Goal: Information Seeking & Learning: Learn about a topic

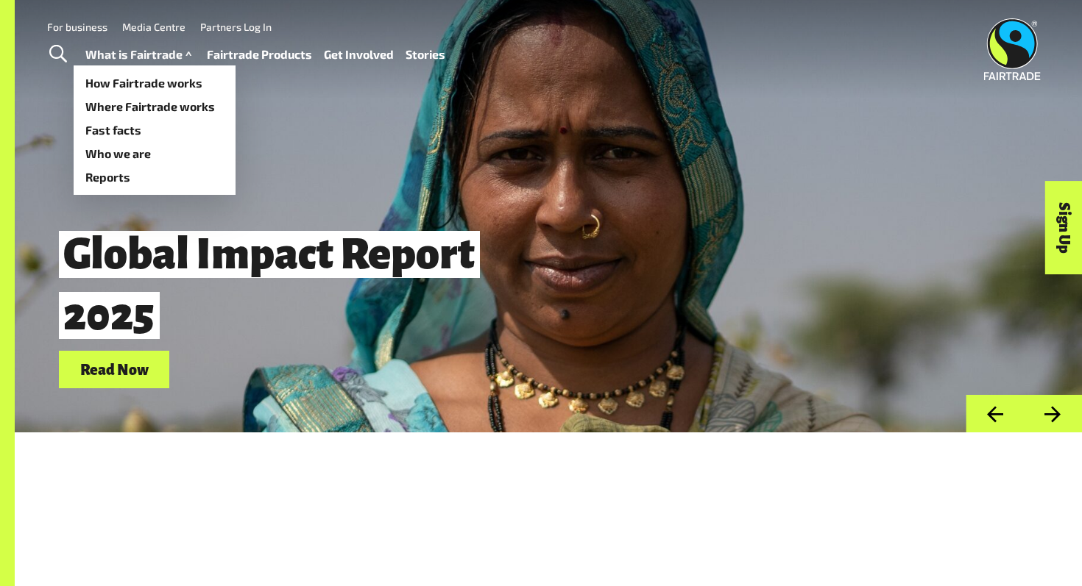
click at [127, 56] on link "What is Fairtrade" at bounding box center [140, 54] width 110 height 21
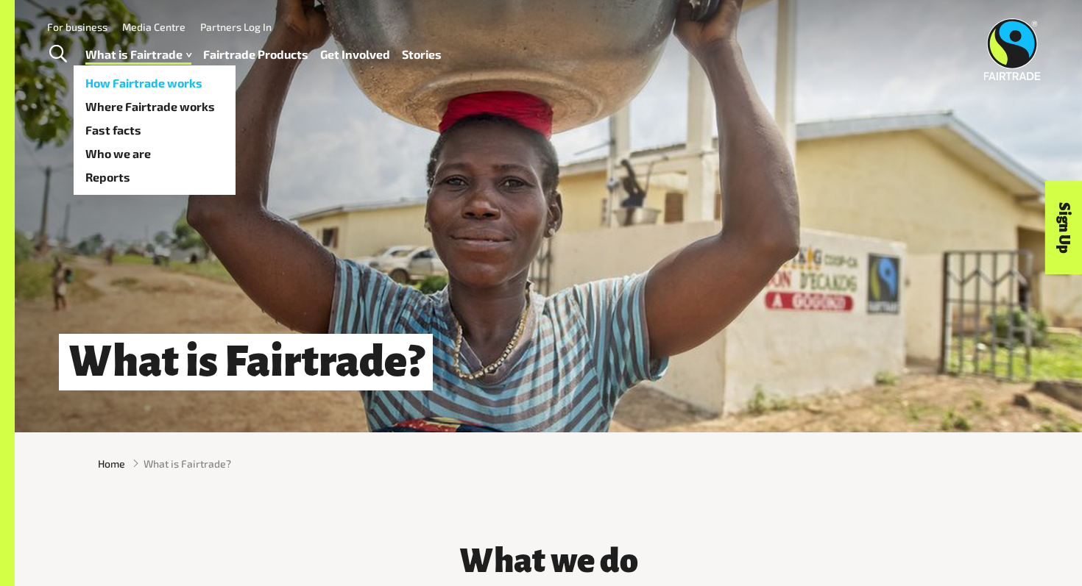
click at [129, 82] on link "How Fairtrade works" at bounding box center [155, 83] width 162 height 24
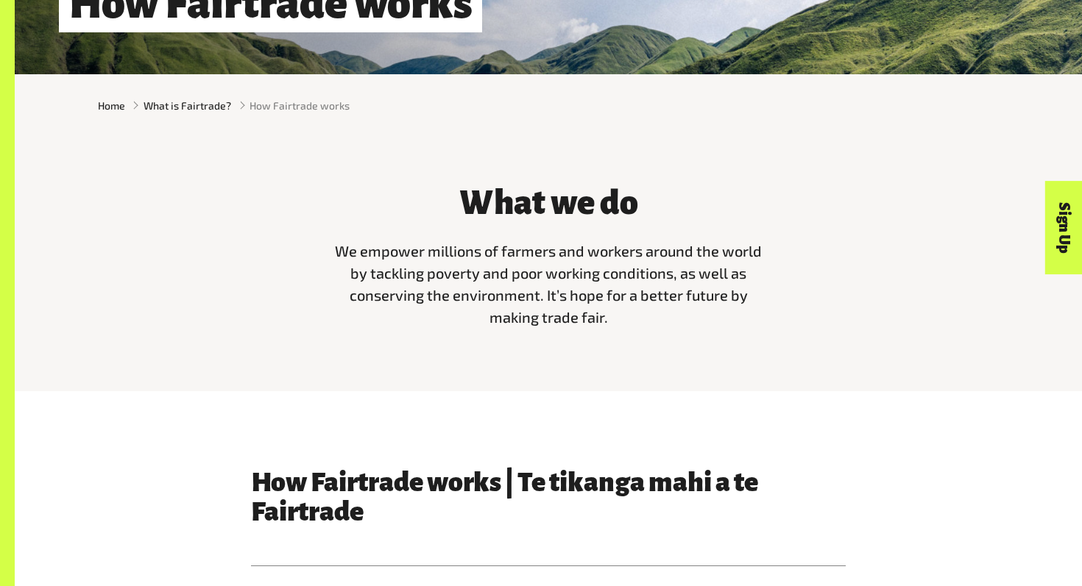
scroll to position [408, 0]
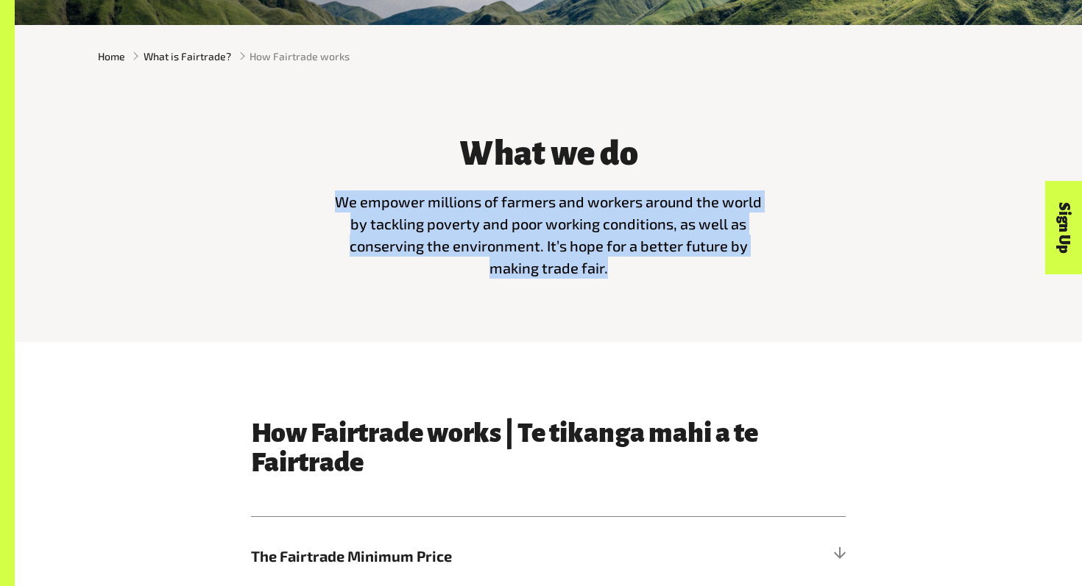
drag, startPoint x: 336, startPoint y: 201, endPoint x: 605, endPoint y: 274, distance: 279.0
click at [605, 274] on span "We empower millions of farmers and workers around the world by tackling poverty…" at bounding box center [548, 235] width 427 height 84
copy span "We empower millions of farmers and workers around the world by tackling poverty…"
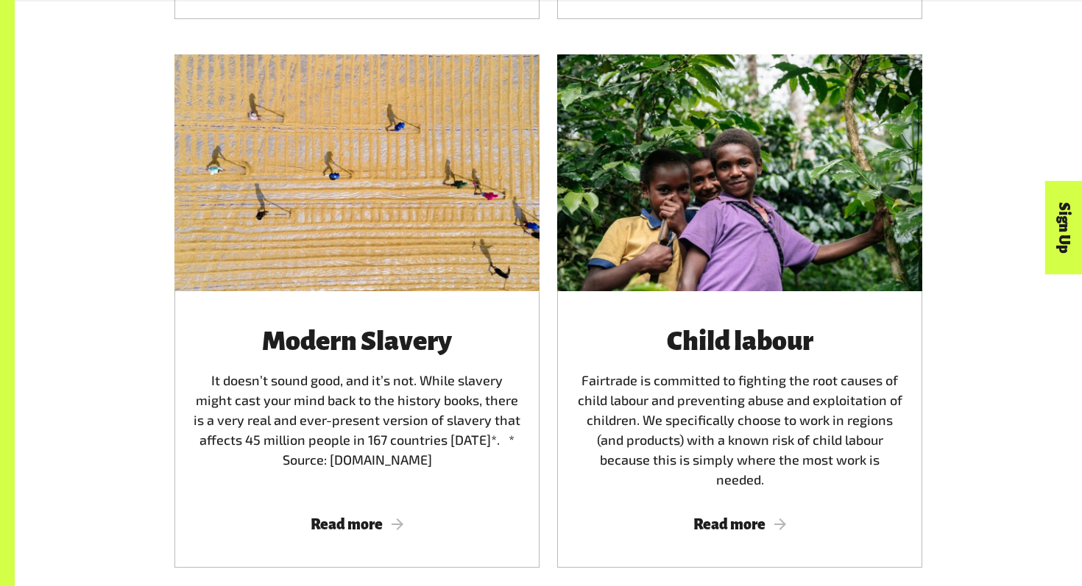
scroll to position [2084, 0]
